Goal: Register for event/course

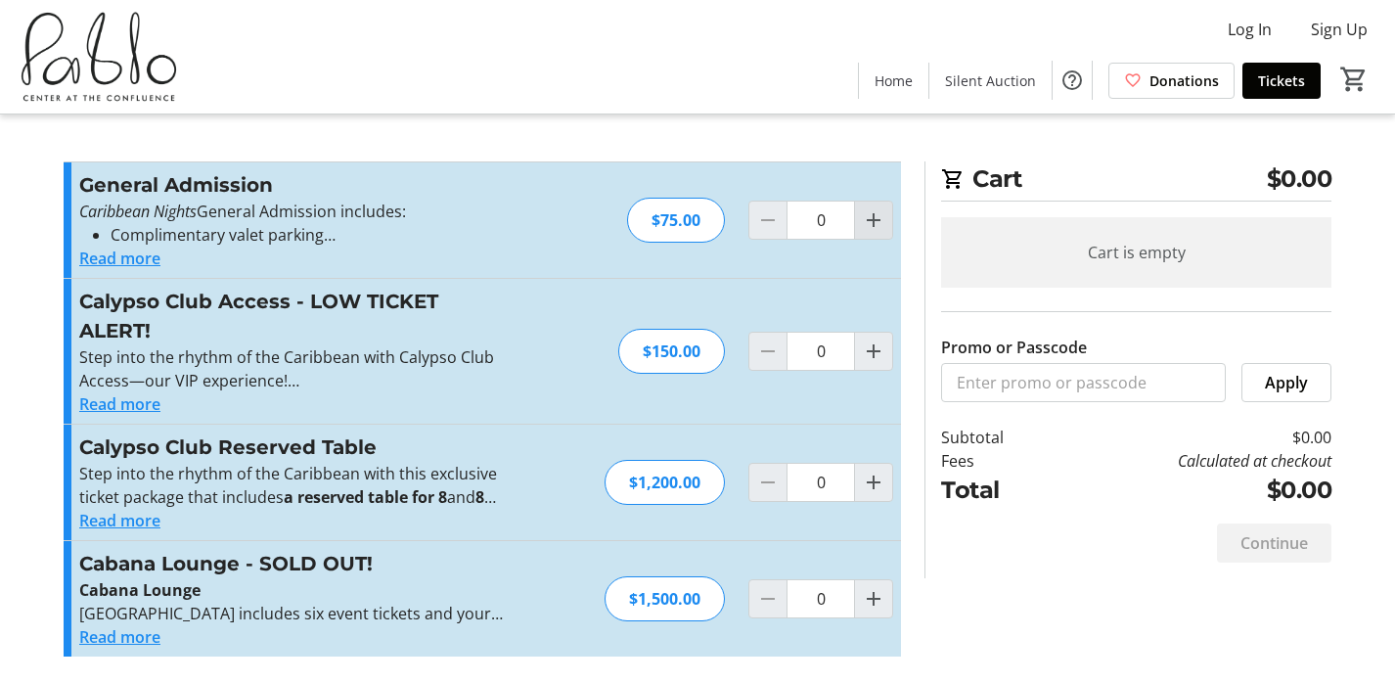
click at [879, 217] on mat-icon "Increment by one" at bounding box center [873, 219] width 23 height 23
type input "2"
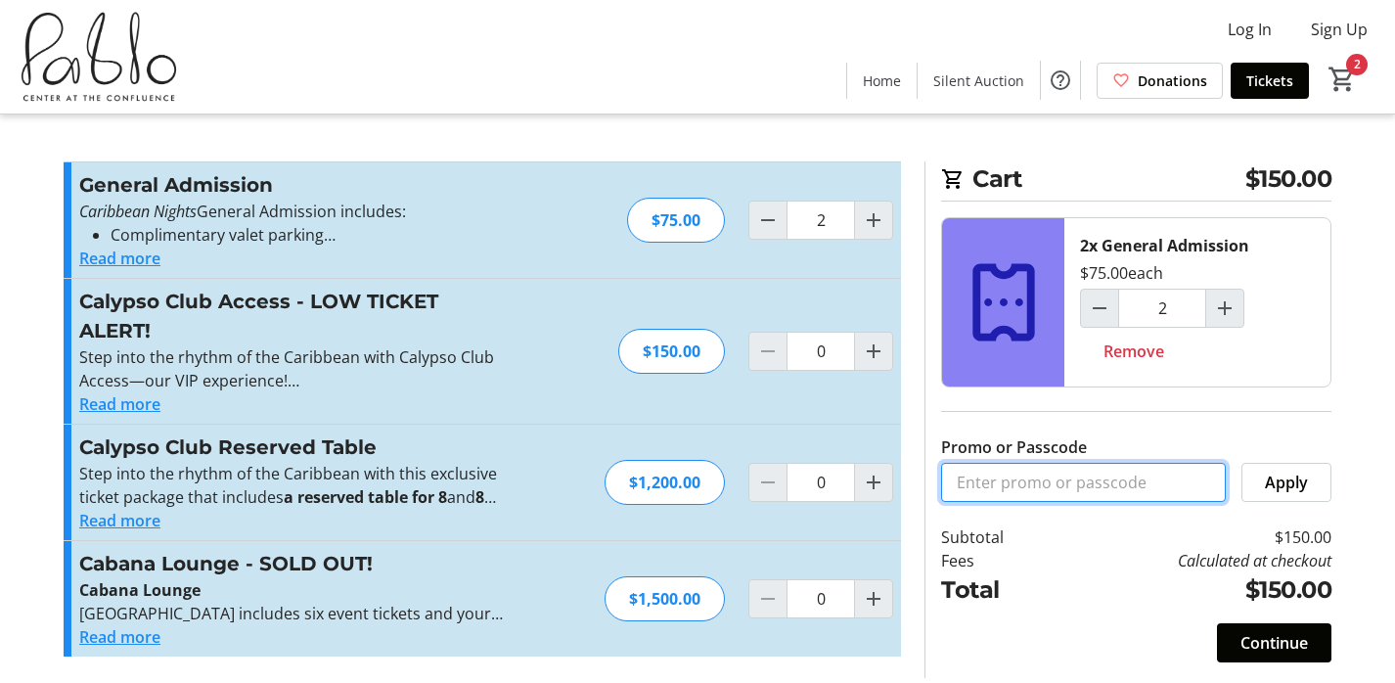
click at [1066, 482] on input "Promo or Passcode" at bounding box center [1083, 482] width 285 height 39
type input "p"
type input "Platinum Sponsor"
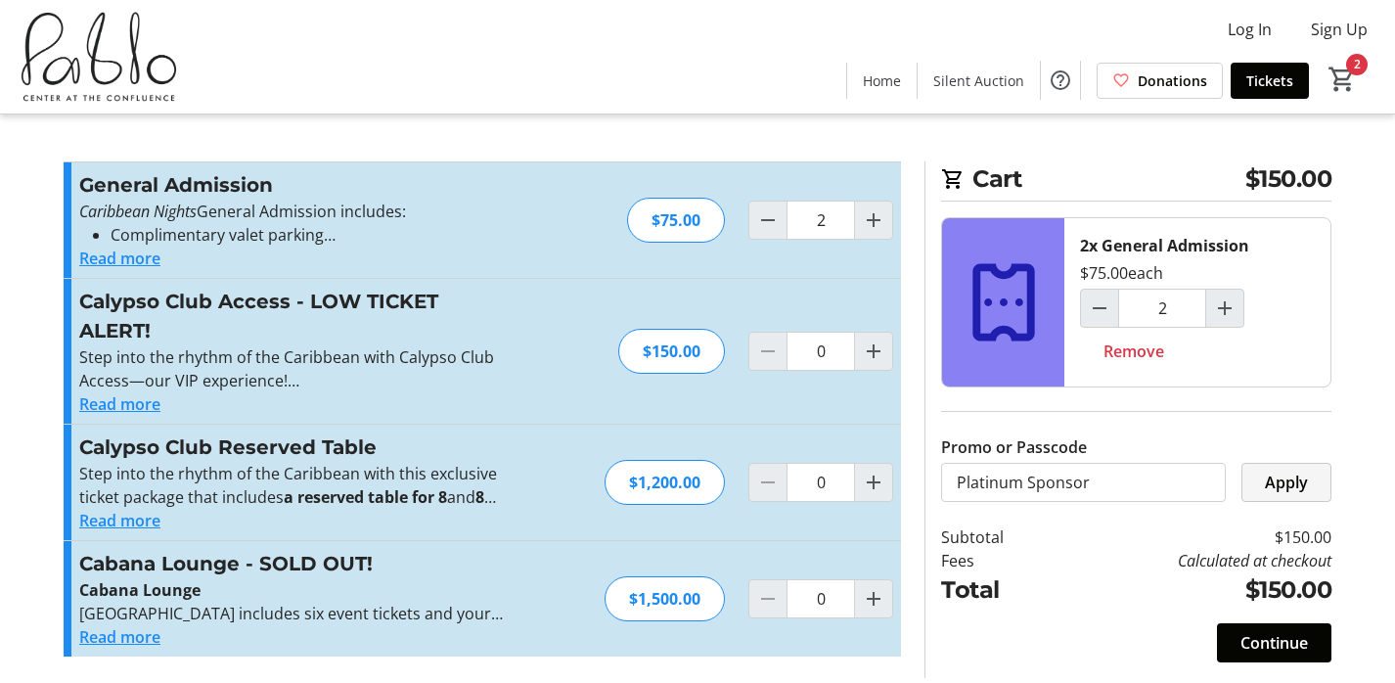
click at [1308, 482] on span at bounding box center [1286, 482] width 88 height 47
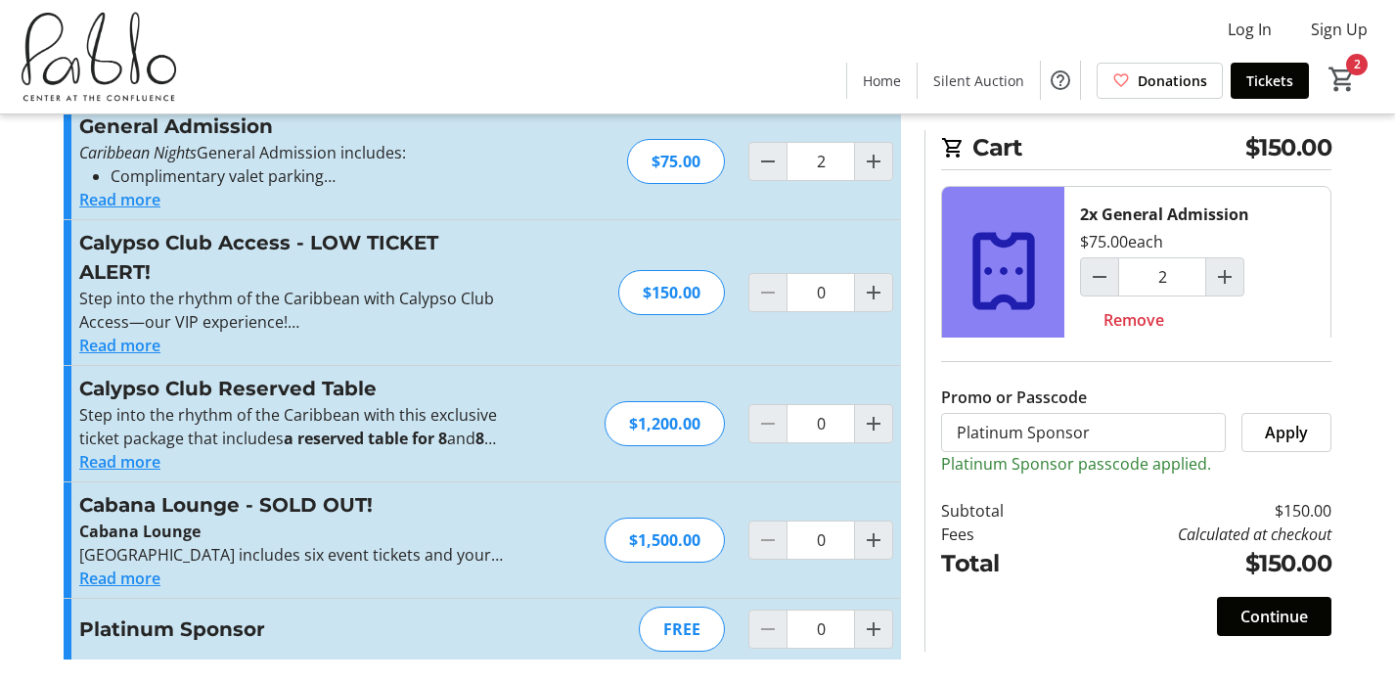
scroll to position [59, 0]
click at [1269, 623] on span "Continue" at bounding box center [1273, 615] width 67 height 23
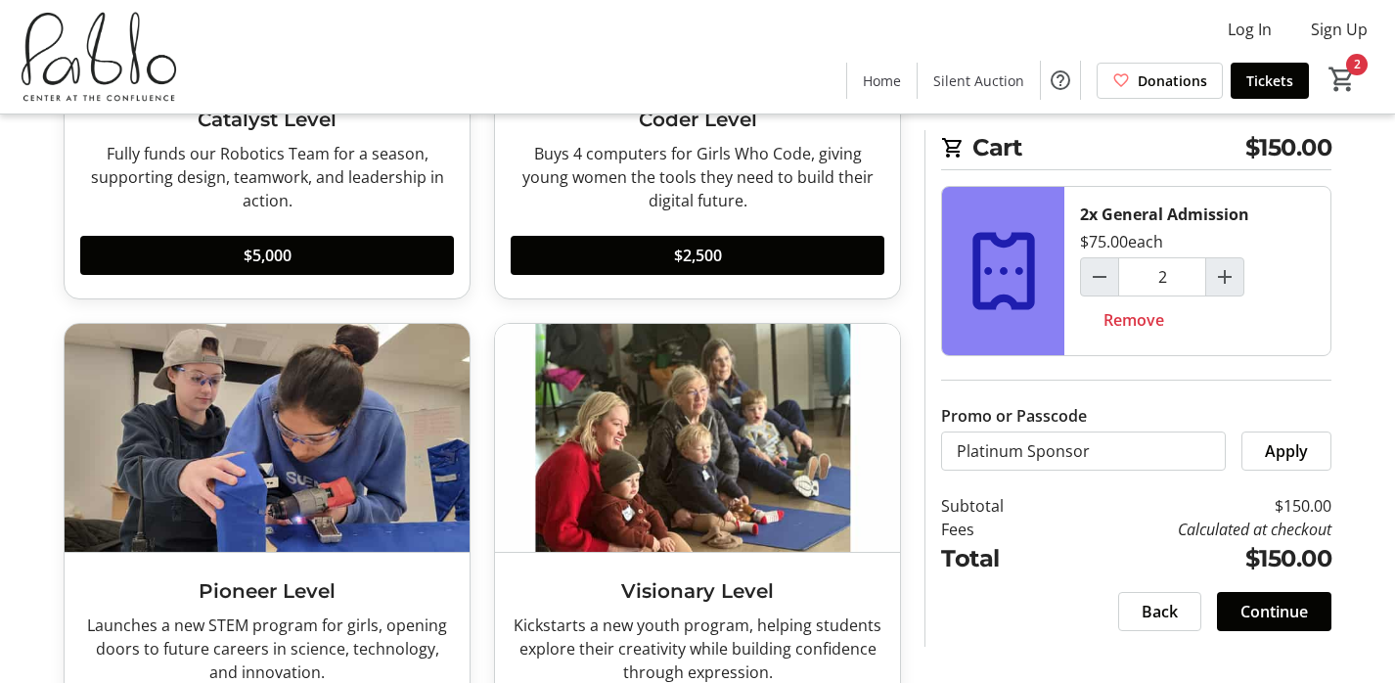
scroll to position [370, 0]
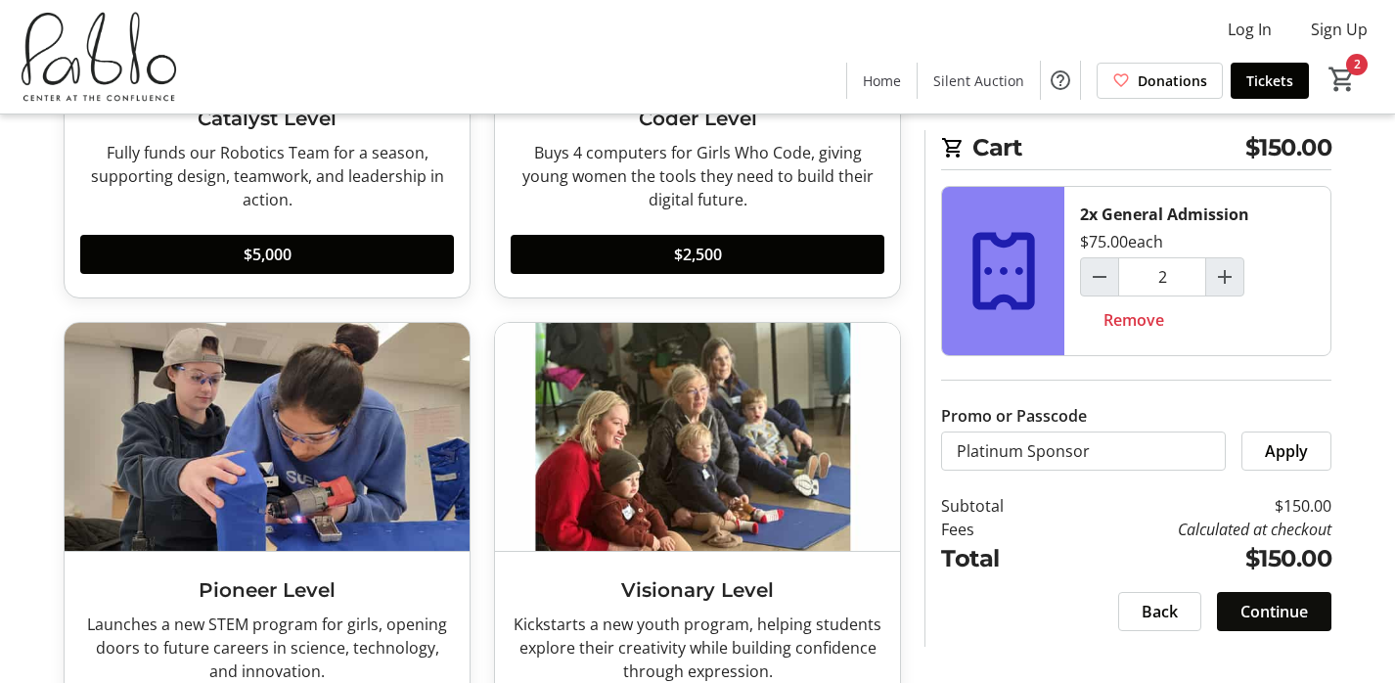
click at [1289, 616] on span "Continue" at bounding box center [1273, 610] width 67 height 23
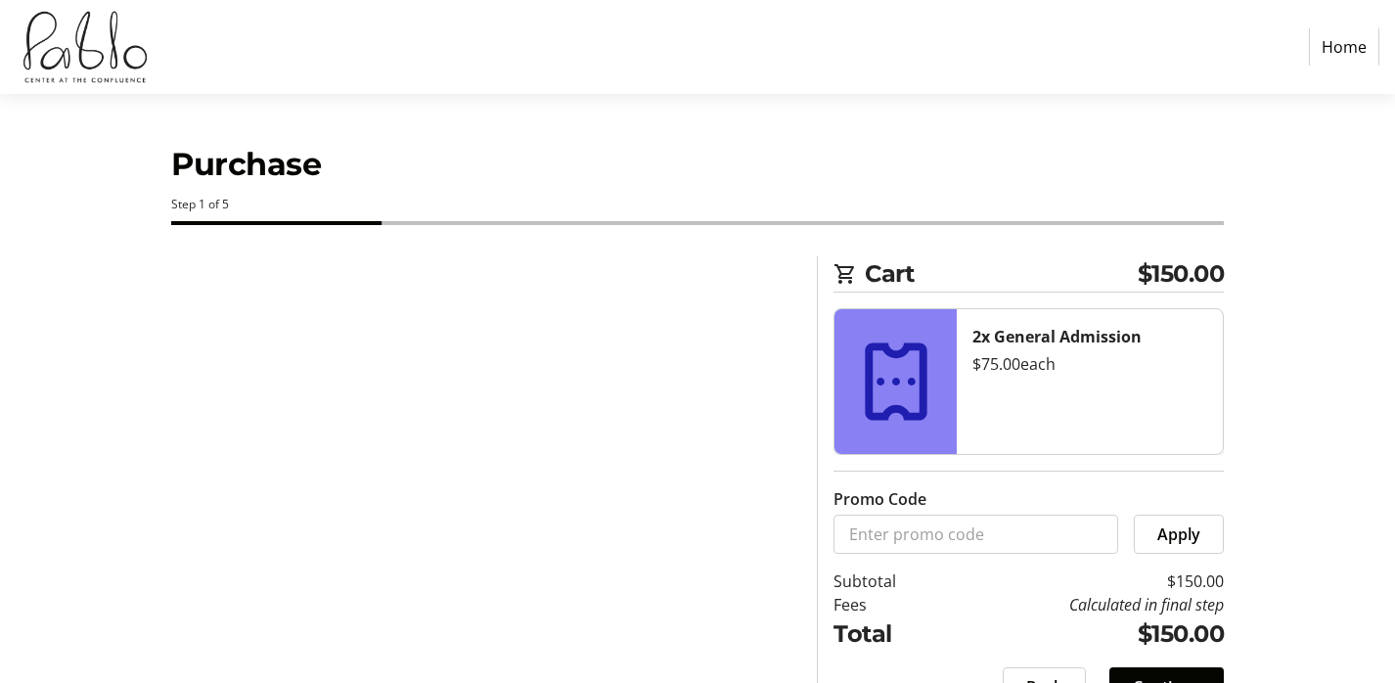
select select
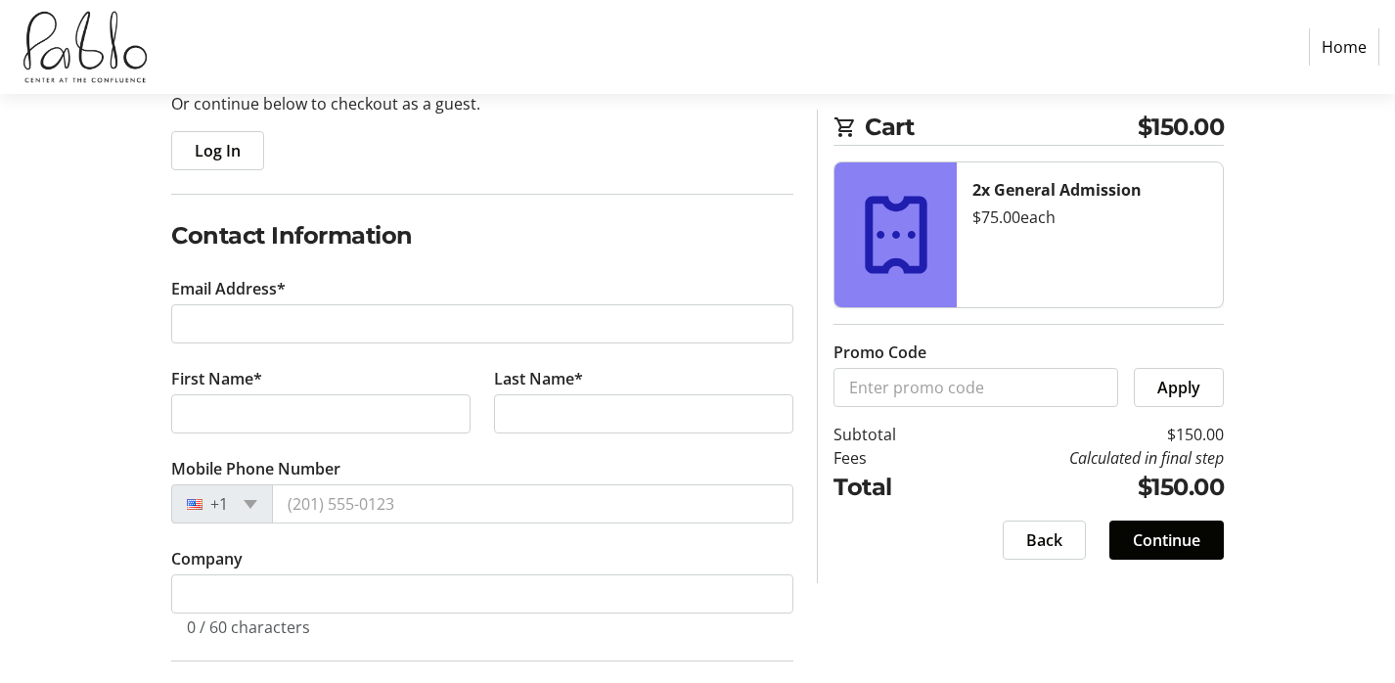
scroll to position [220, 0]
